Goal: Task Accomplishment & Management: Manage account settings

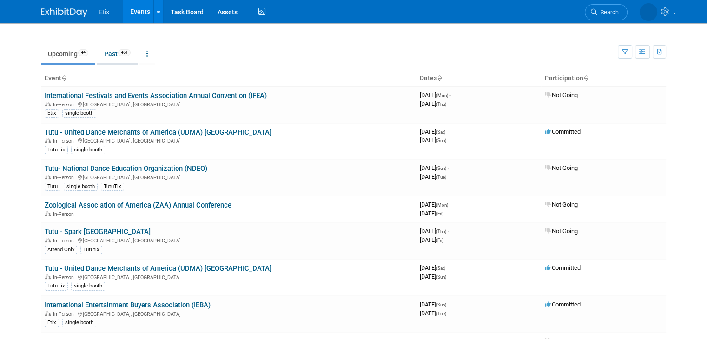
click at [116, 56] on link "Past 461" at bounding box center [117, 54] width 40 height 18
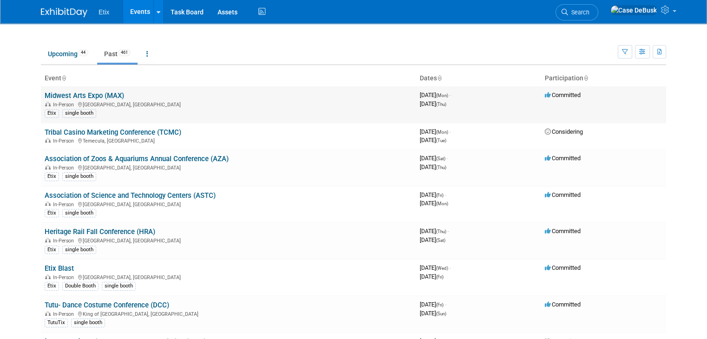
click at [108, 92] on link "Midwest Arts Expo (MAX)" at bounding box center [84, 96] width 79 height 8
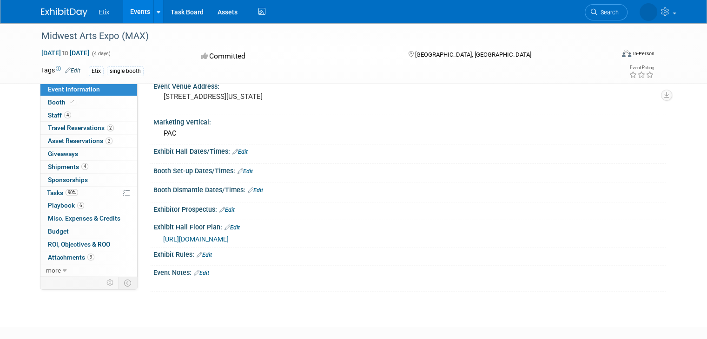
scroll to position [269, 0]
click at [63, 268] on icon at bounding box center [65, 271] width 4 height 7
click at [82, 119] on link "4 Staff 4" at bounding box center [88, 115] width 97 height 13
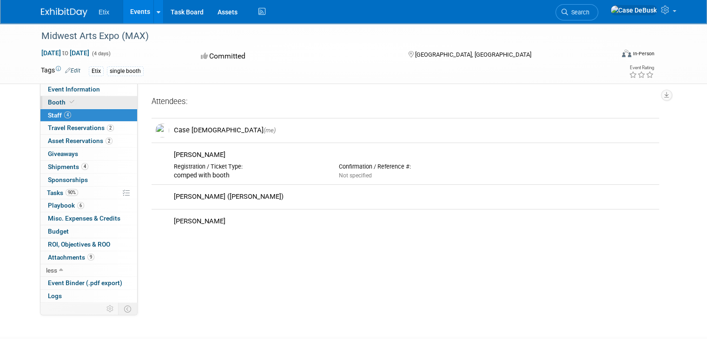
click at [76, 101] on link "Booth" at bounding box center [88, 102] width 97 height 13
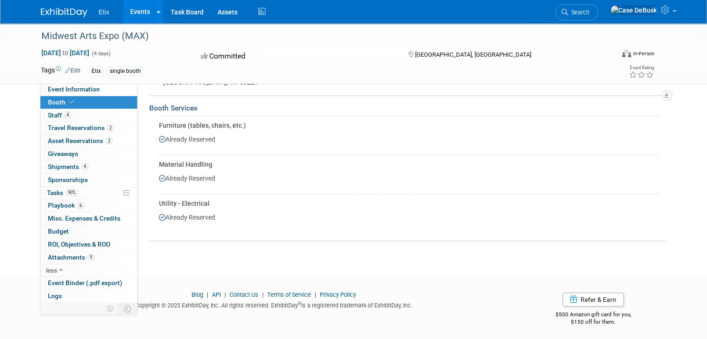
scroll to position [287, 0]
click at [89, 296] on link "Logs" at bounding box center [88, 296] width 97 height 13
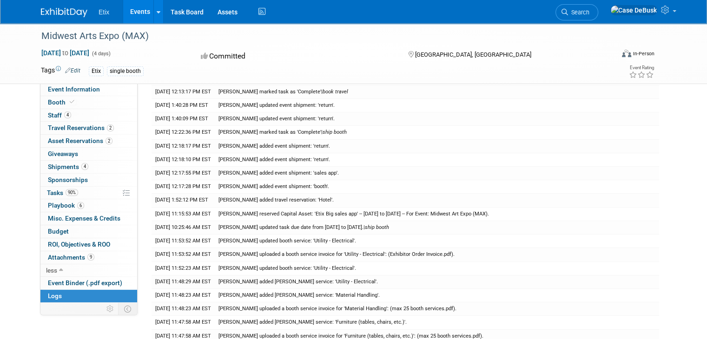
scroll to position [214, 0]
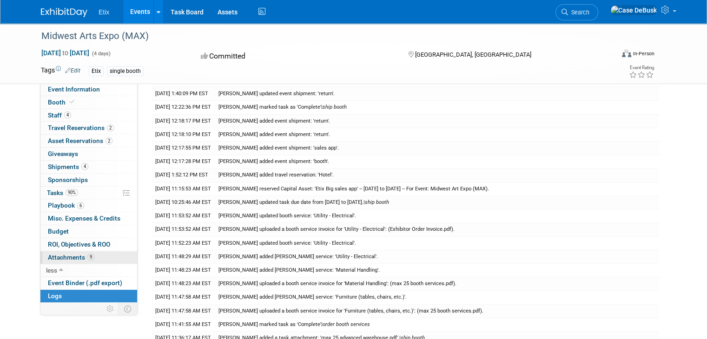
click at [69, 260] on link "9 Attachments 9" at bounding box center [88, 257] width 97 height 13
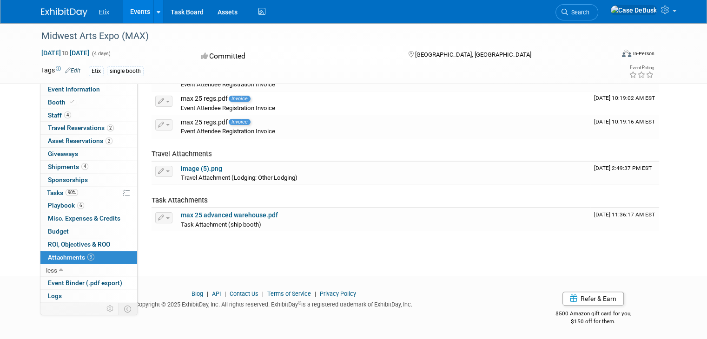
scroll to position [0, 0]
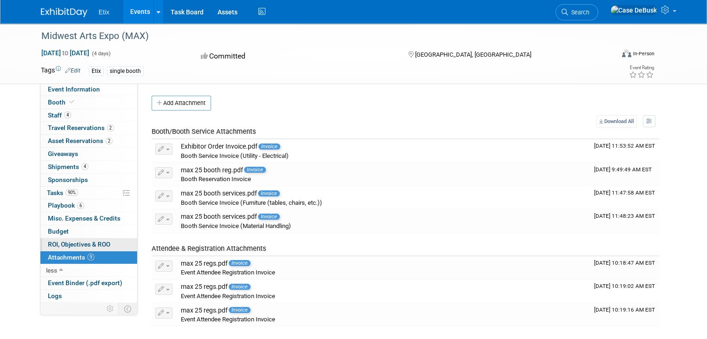
click at [91, 248] on link "0 ROI, Objectives & ROO 0" at bounding box center [88, 244] width 97 height 13
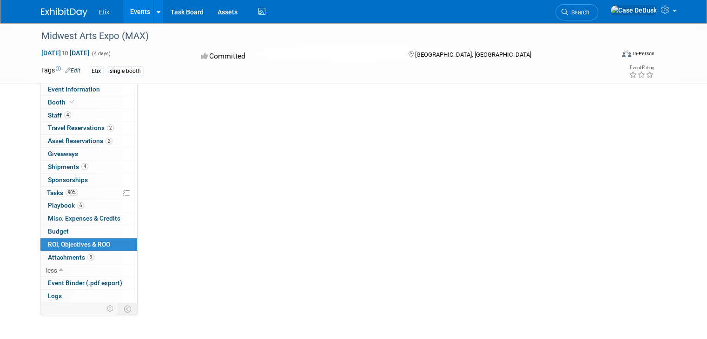
click at [91, 248] on link "0 ROI, Objectives & ROO 0" at bounding box center [88, 244] width 97 height 13
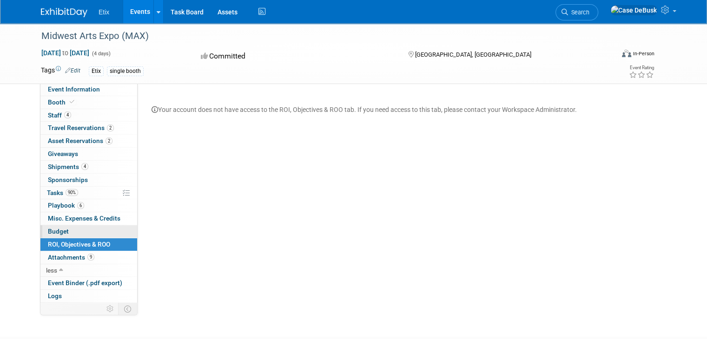
click at [82, 231] on link "Budget" at bounding box center [88, 231] width 97 height 13
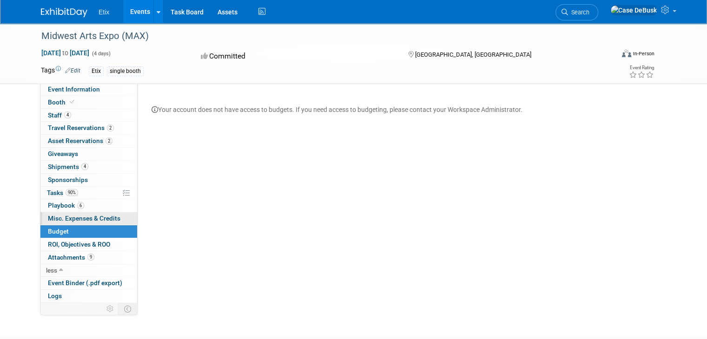
click at [87, 221] on span "Misc. Expenses & Credits 0" at bounding box center [84, 218] width 73 height 7
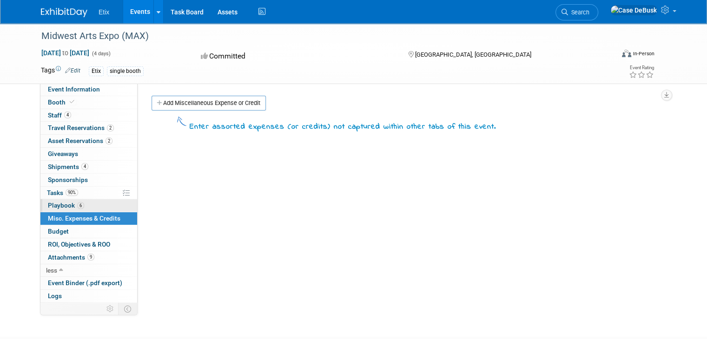
click at [40, 209] on link "6 Playbook 6" at bounding box center [88, 205] width 97 height 13
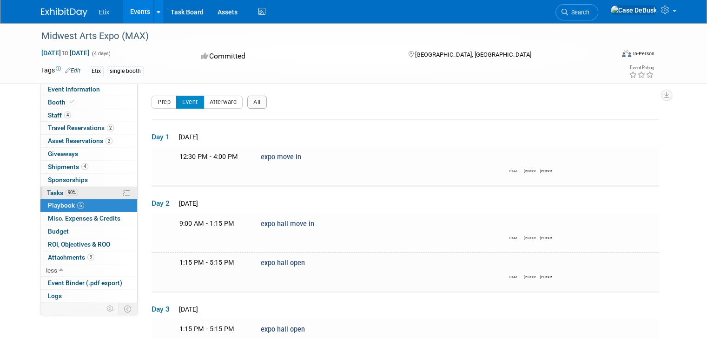
click at [46, 197] on link "90% Tasks 90%" at bounding box center [88, 193] width 97 height 13
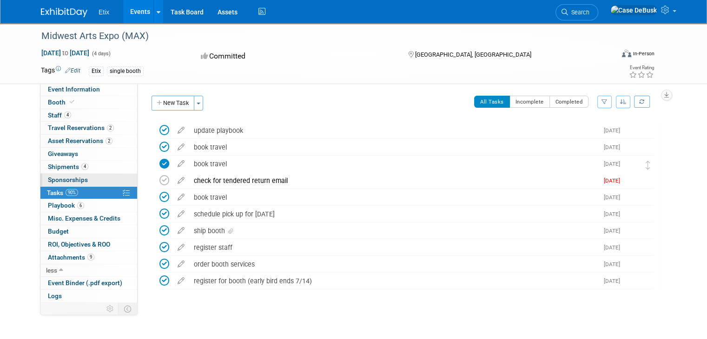
click at [62, 181] on span "Sponsorships 0" at bounding box center [68, 179] width 40 height 7
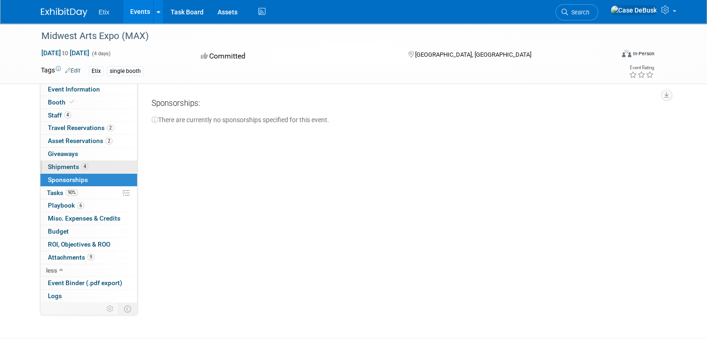
click at [48, 166] on span "Shipments 4" at bounding box center [68, 166] width 40 height 7
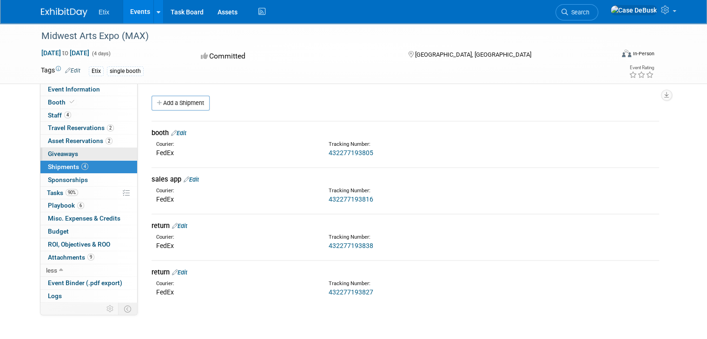
click at [49, 152] on span "Giveaways 0" at bounding box center [63, 153] width 30 height 7
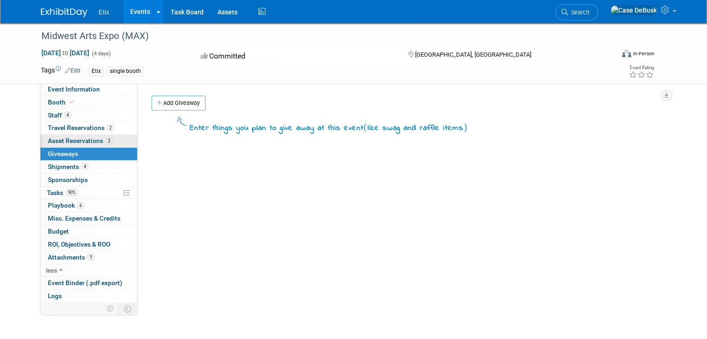
click at [53, 143] on span "Asset Reservations 2" at bounding box center [80, 140] width 65 height 7
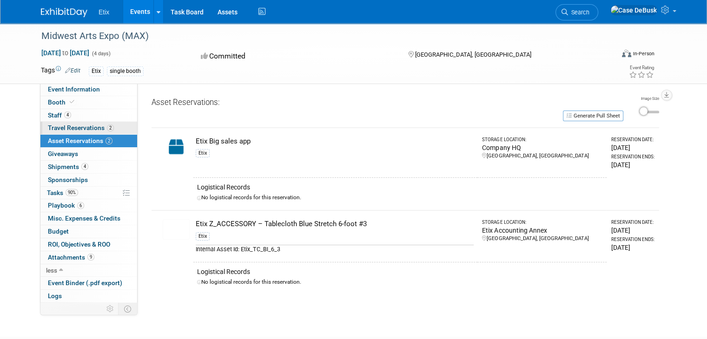
click at [65, 131] on span "Travel Reservations 2" at bounding box center [81, 127] width 66 height 7
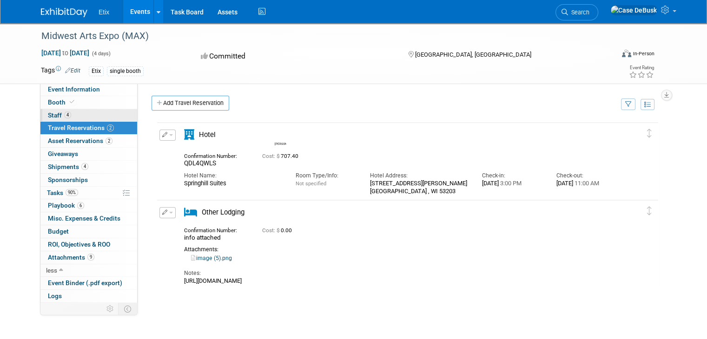
click at [94, 116] on link "4 Staff 4" at bounding box center [88, 115] width 97 height 13
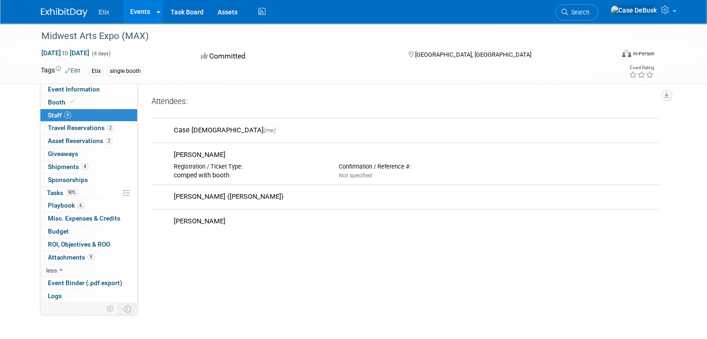
click at [95, 110] on link "4 Staff 4" at bounding box center [88, 115] width 97 height 13
click at [97, 105] on link "Booth" at bounding box center [88, 102] width 97 height 13
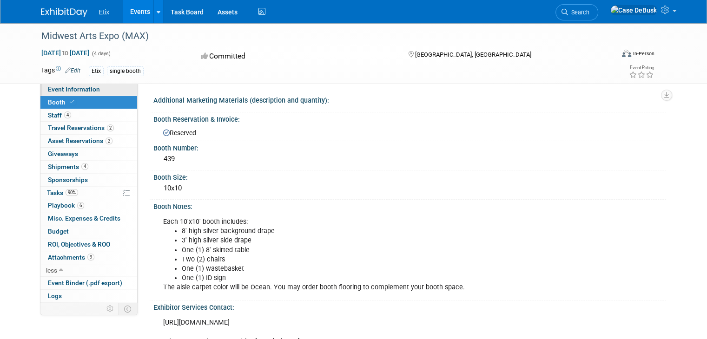
click at [60, 86] on span "Event Information" at bounding box center [74, 89] width 52 height 7
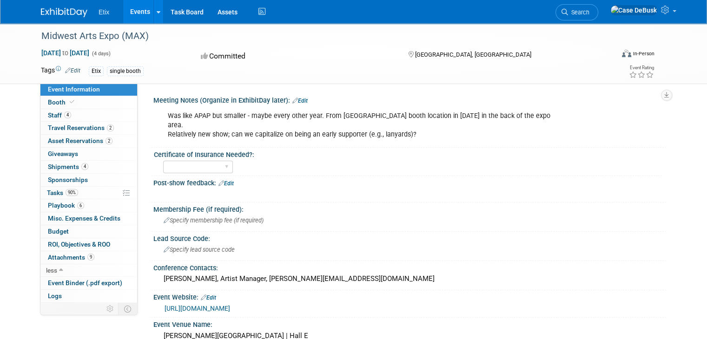
click at [227, 180] on link "Edit" at bounding box center [225, 183] width 15 height 7
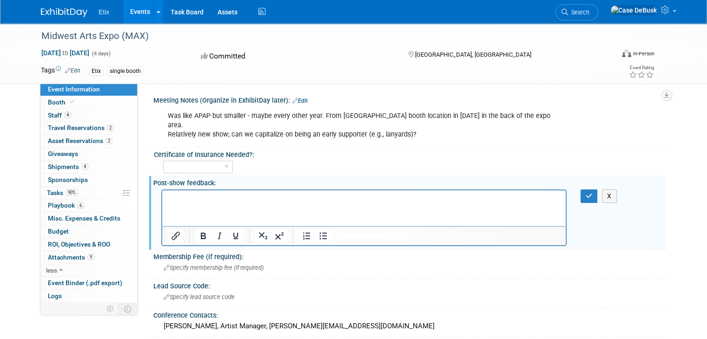
paste body "Rich Text Area. Press ALT-0 for help."
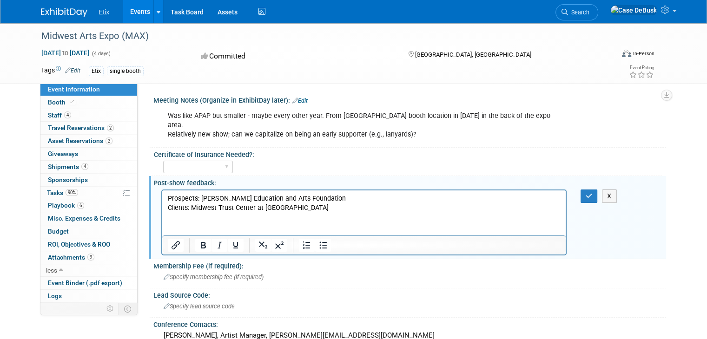
click at [401, 212] on html "Prospects: Alma Education and Arts Foundation Clients: Midwest Trust Center at …" at bounding box center [363, 201] width 403 height 22
click at [374, 195] on p "Prospects: Alma Education and Arts Foundation" at bounding box center [364, 198] width 393 height 9
click at [423, 195] on p "Prospects: Alma Education and Arts Foundation, Piney Woods Fine Arts Association" at bounding box center [364, 198] width 393 height 9
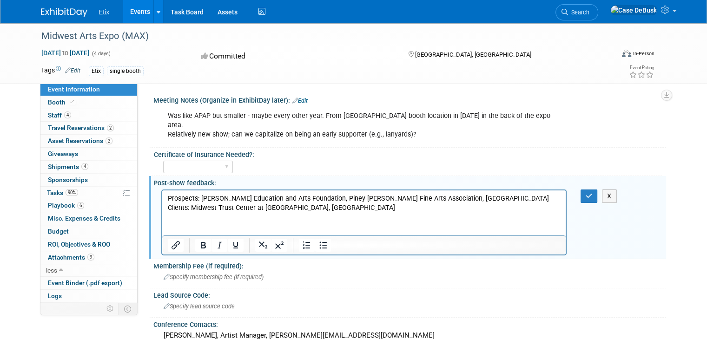
click at [533, 192] on html "Prospects: Alma Education and Arts Foundation, Piney Woods Fine Arts Associatio…" at bounding box center [363, 201] width 403 height 22
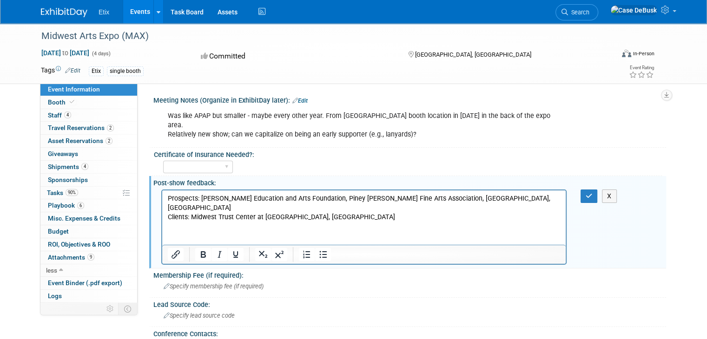
click at [461, 209] on p "Prospects: Alma Education and Arts Foundation, Piney Woods Fine Arts Associatio…" at bounding box center [364, 203] width 393 height 19
click at [458, 218] on p "Clients: Midwest Trust Center at Johnson County Community College, Millersville…" at bounding box center [364, 216] width 393 height 9
click at [363, 205] on p "Prospects: Alma Education and Arts Foundation, Piney Woods Fine Arts Associatio…" at bounding box center [364, 203] width 393 height 19
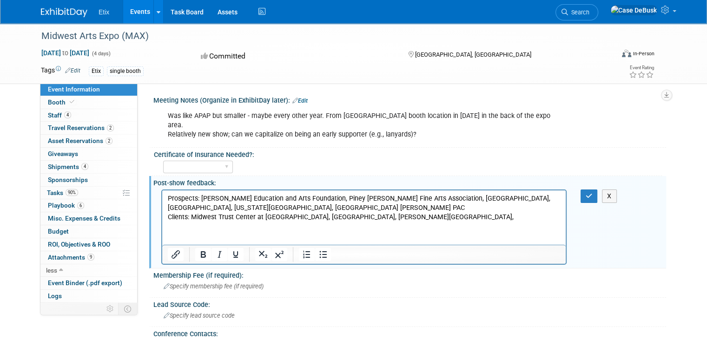
click at [498, 214] on p "Clients: Midwest Trust Center at Johnson County Community College, Millersville…" at bounding box center [364, 216] width 393 height 9
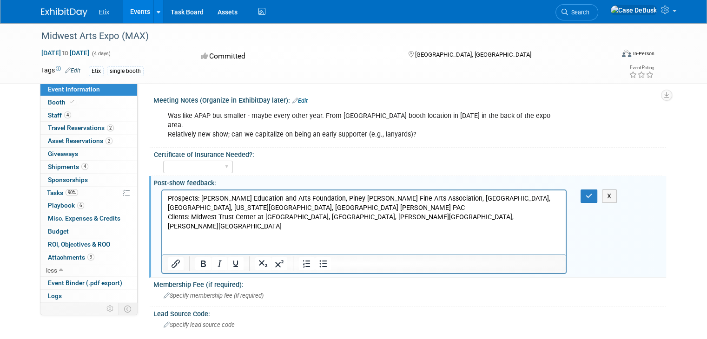
click at [361, 209] on p "Prospects: Alma Education and Arts Foundation, Piney Woods Fine Arts Associatio…" at bounding box center [364, 203] width 393 height 19
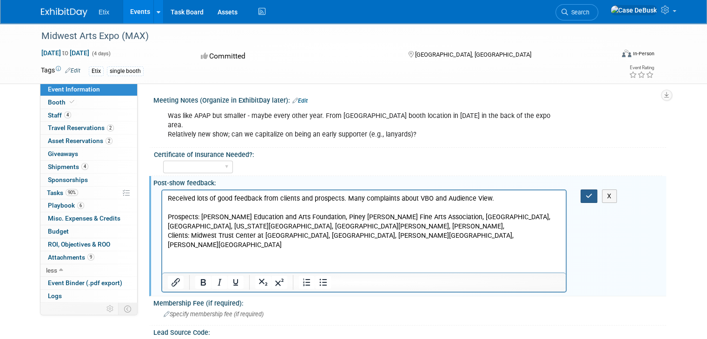
drag, startPoint x: 599, startPoint y: 182, endPoint x: 593, endPoint y: 185, distance: 6.2
click at [593, 190] on button "button" at bounding box center [589, 196] width 17 height 13
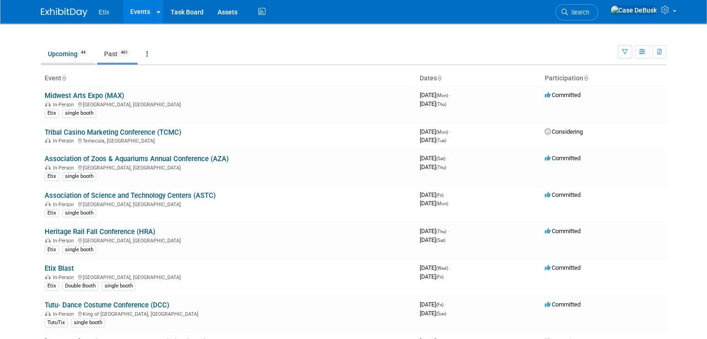
click at [72, 57] on link "Upcoming 44" at bounding box center [68, 54] width 54 height 18
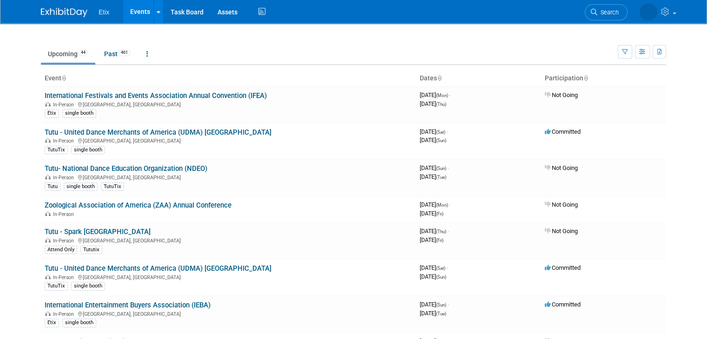
click at [118, 55] on span "461" at bounding box center [124, 52] width 13 height 7
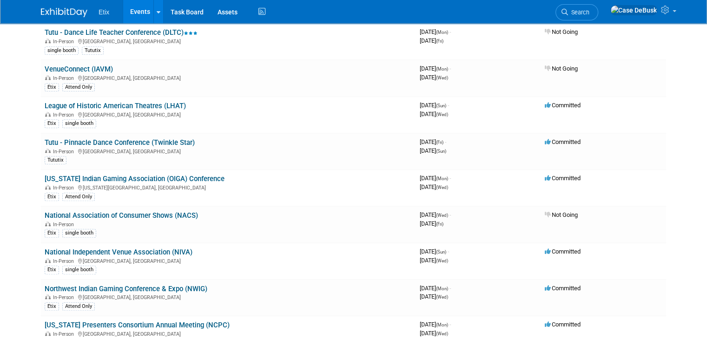
scroll to position [604, 0]
